Goal: Information Seeking & Learning: Learn about a topic

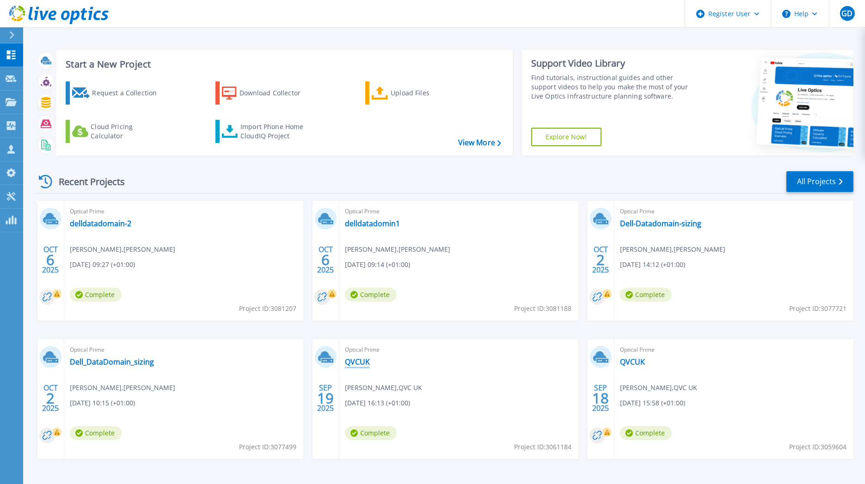
click at [362, 364] on link "QVCUK" at bounding box center [357, 361] width 25 height 9
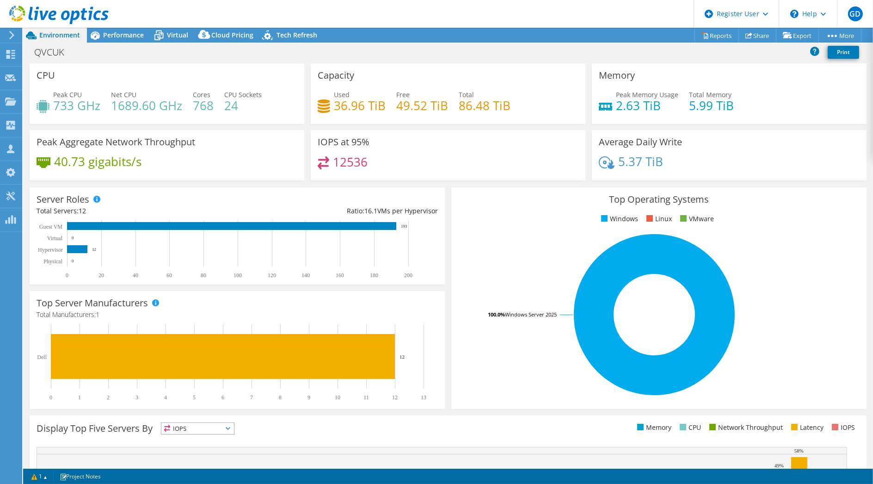
select select "EULondon"
select select "GBP"
click at [170, 33] on span "Virtual" at bounding box center [177, 35] width 21 height 9
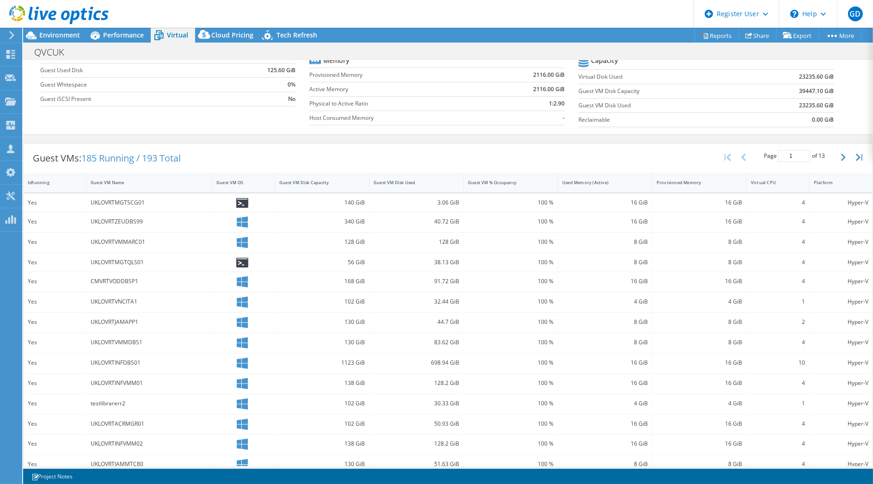
scroll to position [98, 0]
click at [130, 199] on div "UKLOVRTMGTSCG01" at bounding box center [149, 203] width 117 height 10
click at [239, 218] on icon at bounding box center [243, 223] width 12 height 12
click at [241, 233] on div at bounding box center [243, 243] width 63 height 20
click at [240, 257] on div at bounding box center [243, 262] width 54 height 10
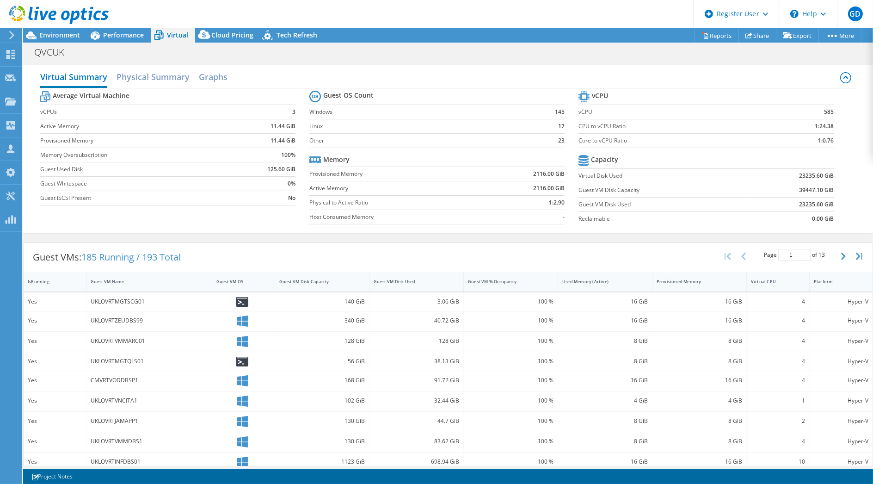
scroll to position [0, 0]
click at [118, 31] on span "Performance" at bounding box center [123, 35] width 41 height 9
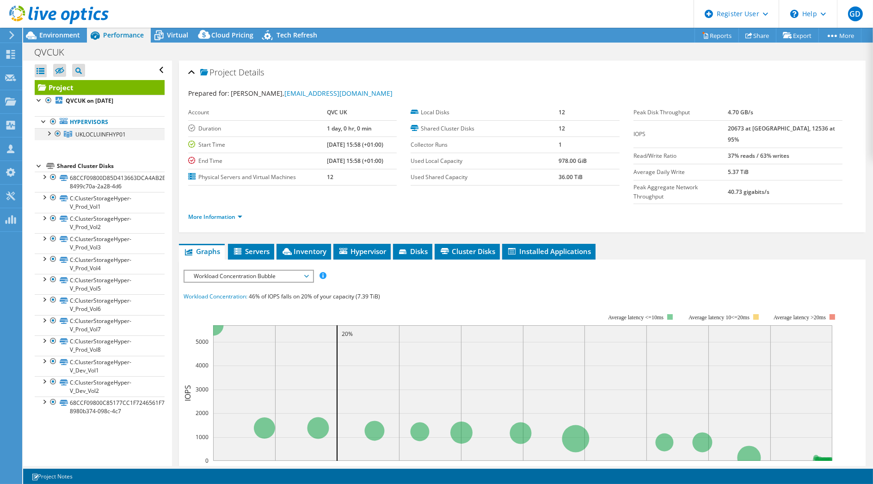
click at [47, 128] on div at bounding box center [48, 132] width 9 height 9
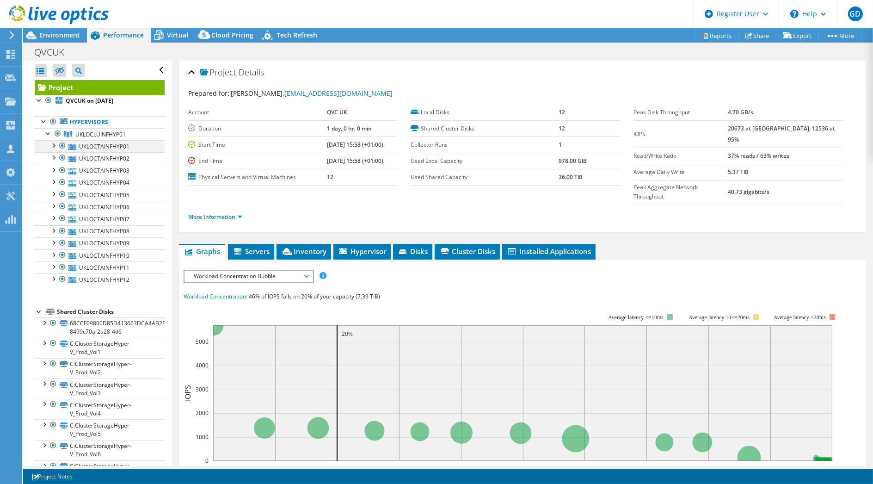
click at [55, 147] on div at bounding box center [53, 144] width 9 height 9
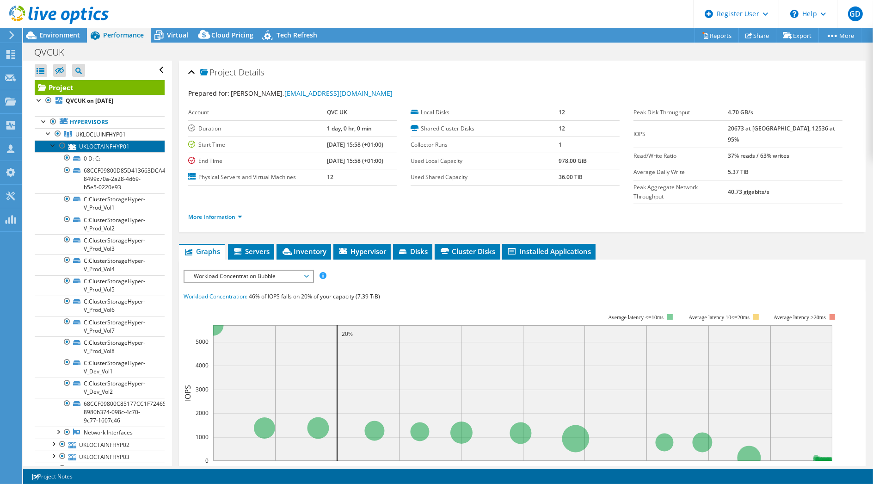
click at [78, 148] on link "UKLOCTAINFHYP01" at bounding box center [100, 146] width 130 height 12
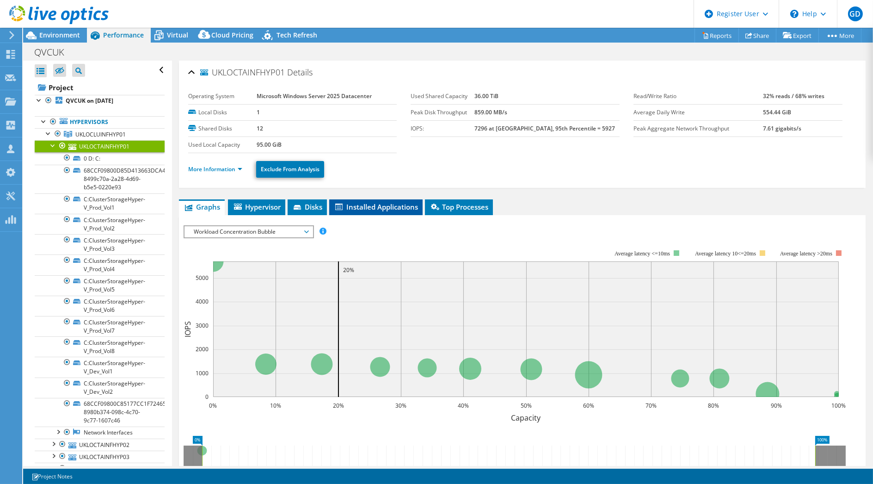
click at [401, 207] on span "Installed Applications" at bounding box center [376, 206] width 84 height 9
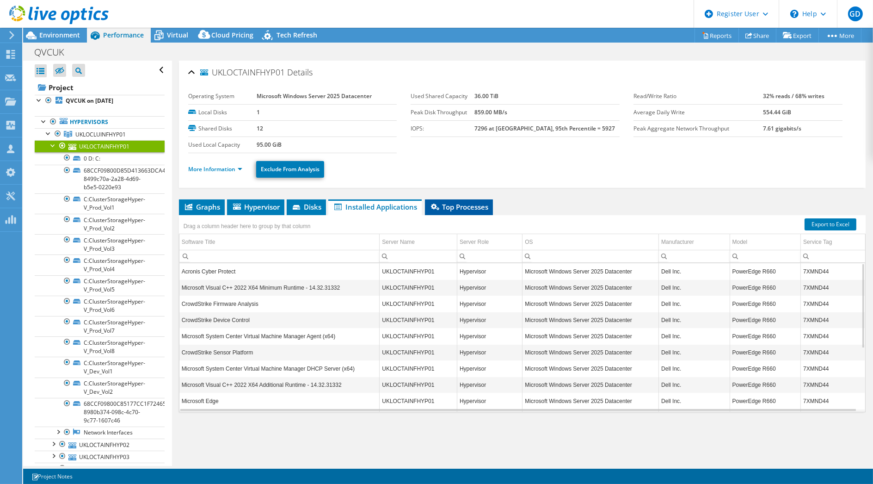
click at [470, 202] on span "Top Processes" at bounding box center [458, 206] width 59 height 9
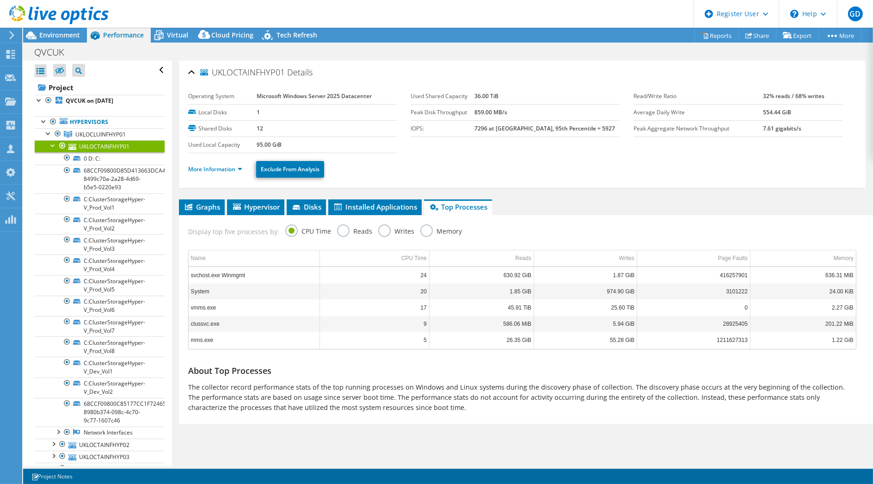
click at [49, 144] on div at bounding box center [53, 144] width 9 height 9
